Goal: Transaction & Acquisition: Purchase product/service

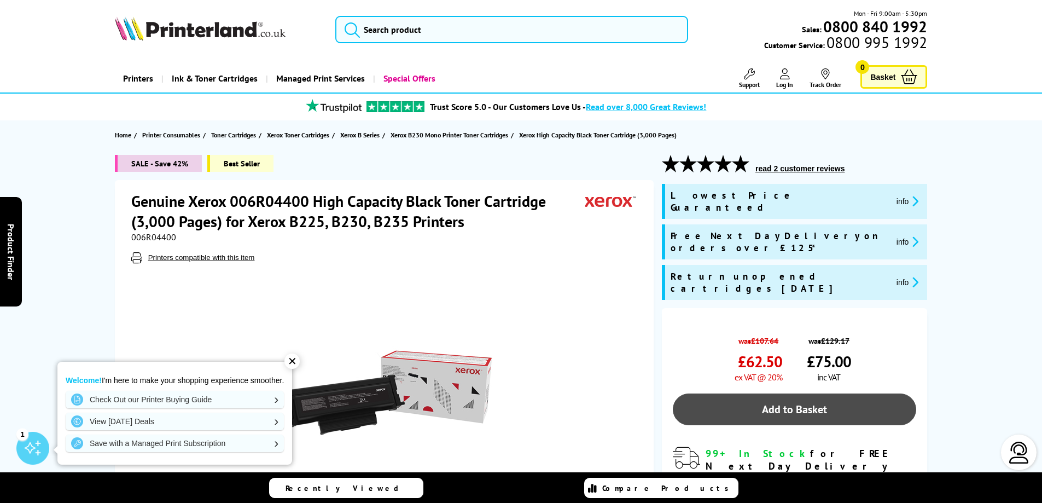
click at [755, 393] on link "Add to Basket" at bounding box center [794, 409] width 243 height 32
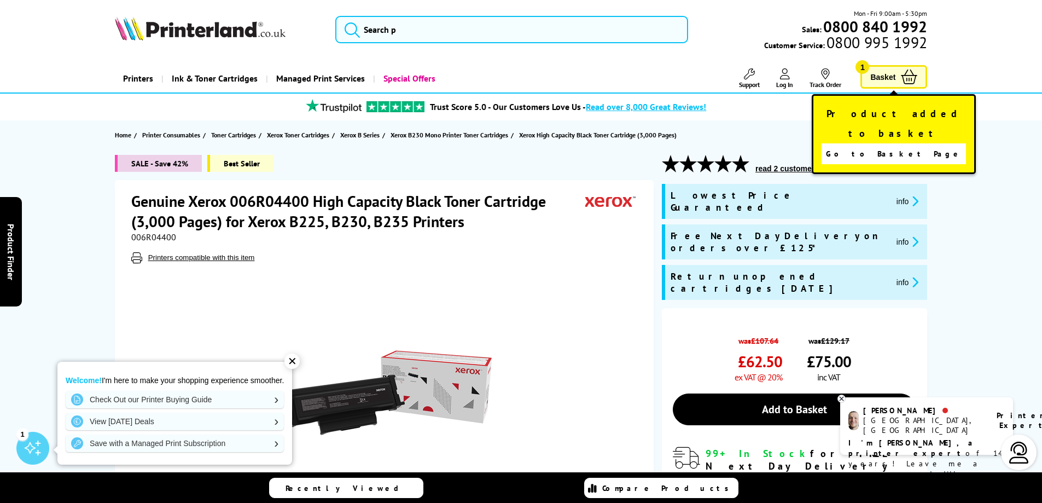
click at [886, 77] on span "Basket" at bounding box center [883, 76] width 25 height 15
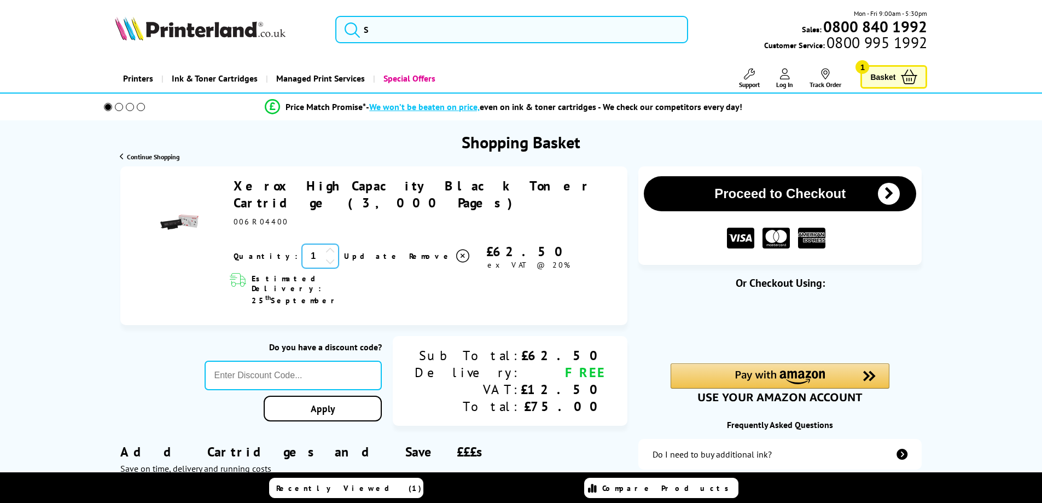
click at [302, 244] on input "1" at bounding box center [320, 256] width 37 height 24
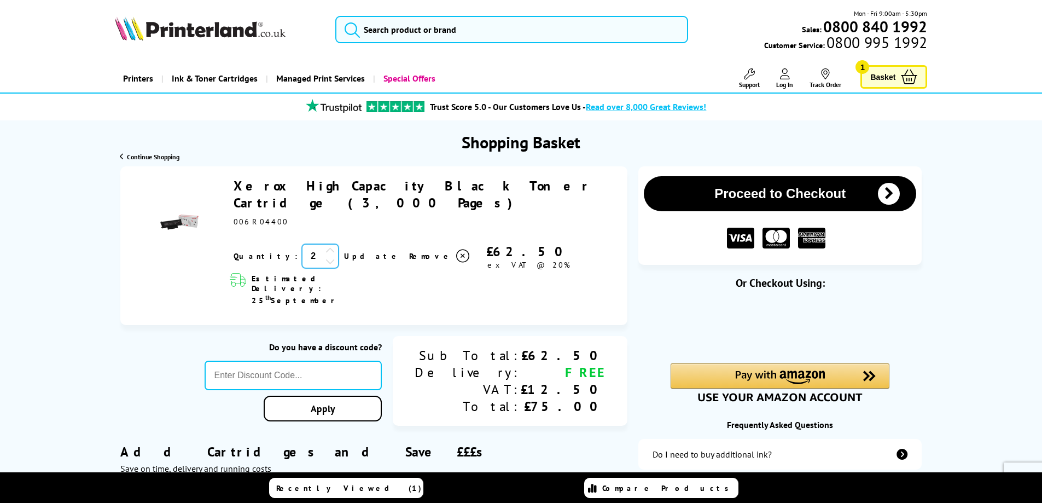
type input "2"
click button "Proceed to Checkout" at bounding box center [0, 0] width 0 height 0
